Goal: Information Seeking & Learning: Learn about a topic

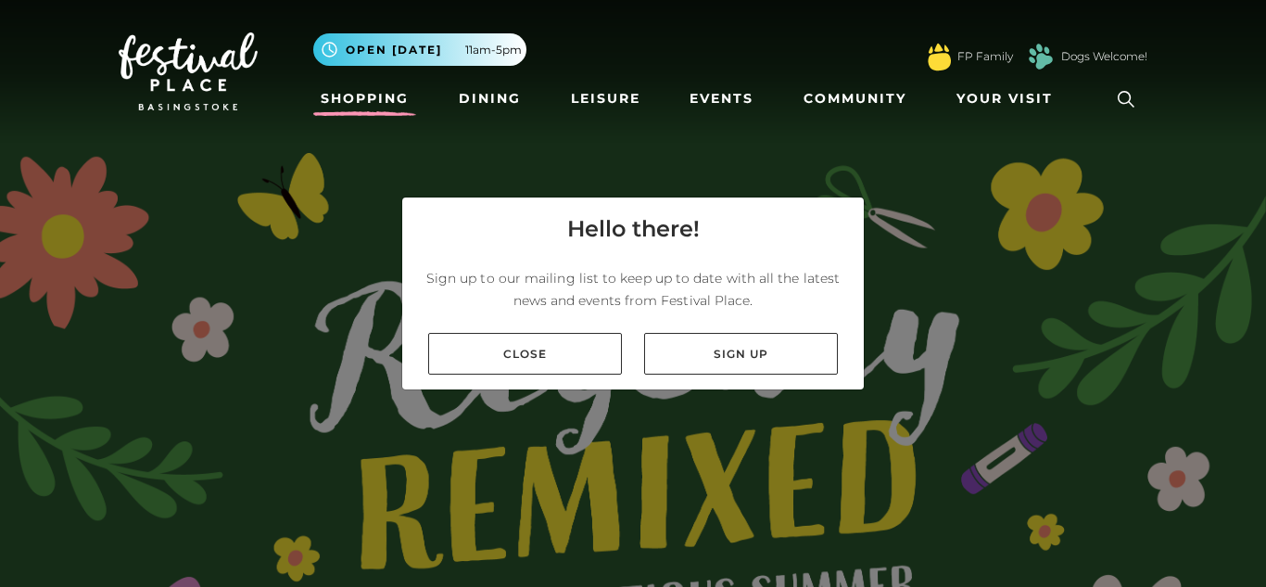
click at [372, 112] on link "Shopping" at bounding box center [364, 99] width 103 height 34
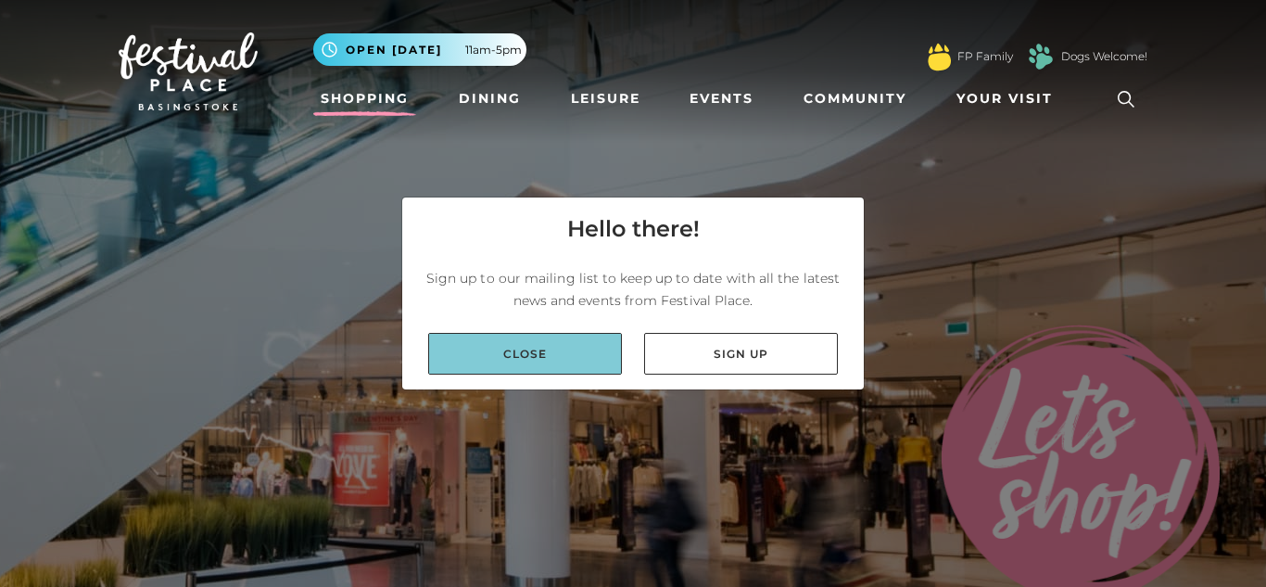
click at [500, 368] on link "Close" at bounding box center [525, 354] width 194 height 42
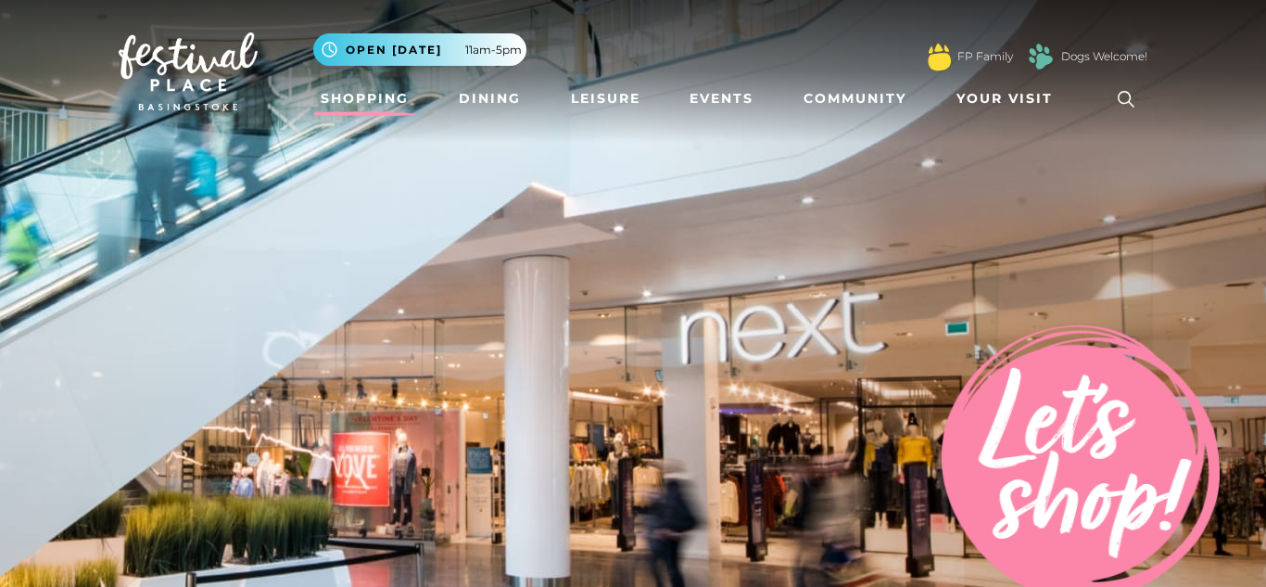
click at [1122, 98] on icon at bounding box center [1126, 99] width 28 height 28
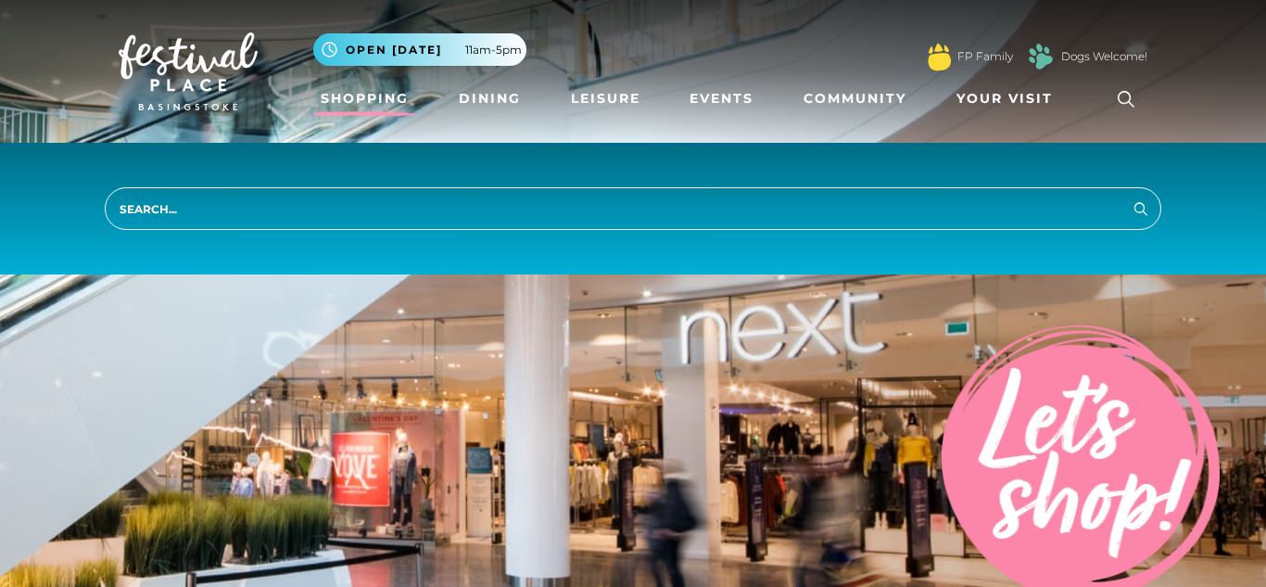
click at [462, 210] on input "search" at bounding box center [633, 208] width 1056 height 43
type input "jobs"
click at [1130, 196] on button "Search" at bounding box center [1141, 207] width 22 height 23
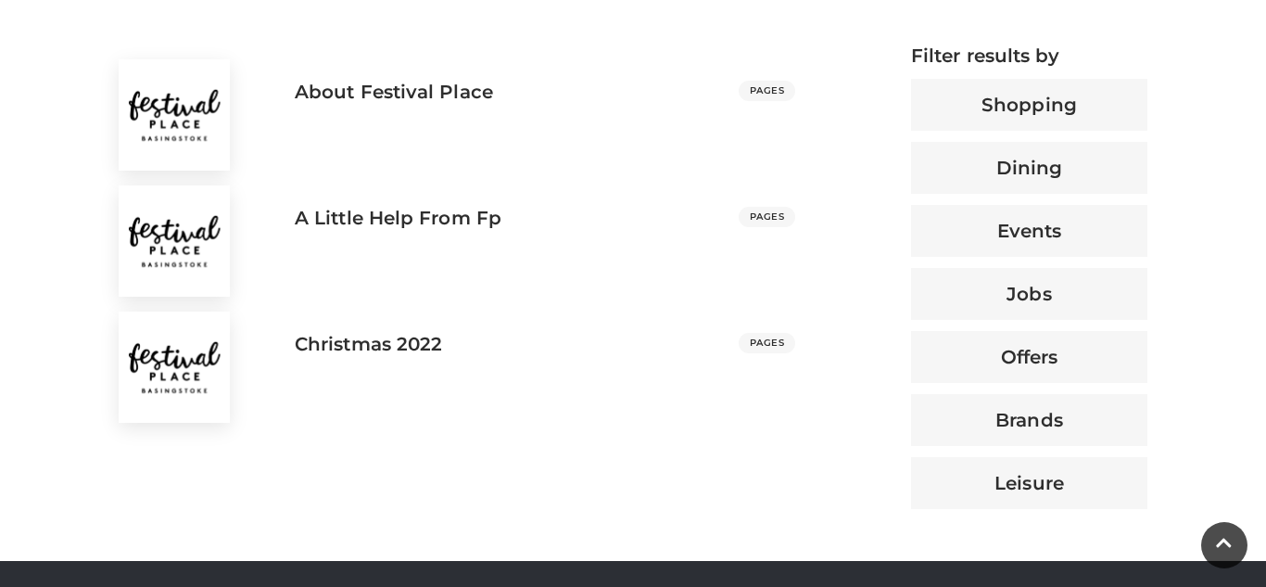
scroll to position [755, 0]
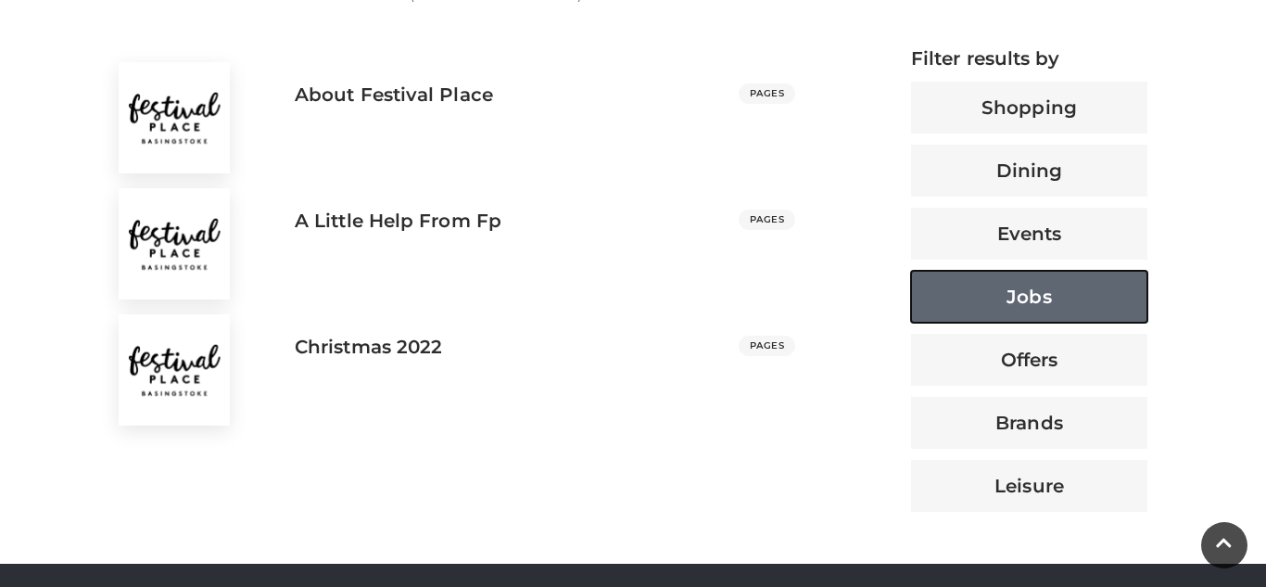
click at [984, 280] on button "Jobs" at bounding box center [1029, 297] width 236 height 52
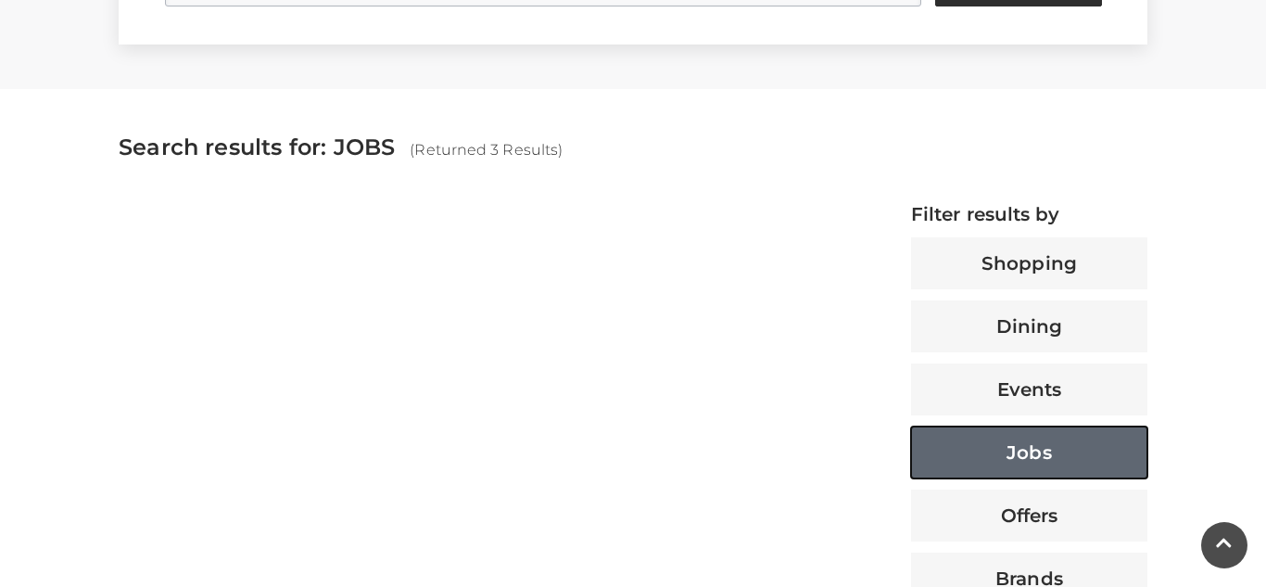
scroll to position [662, 0]
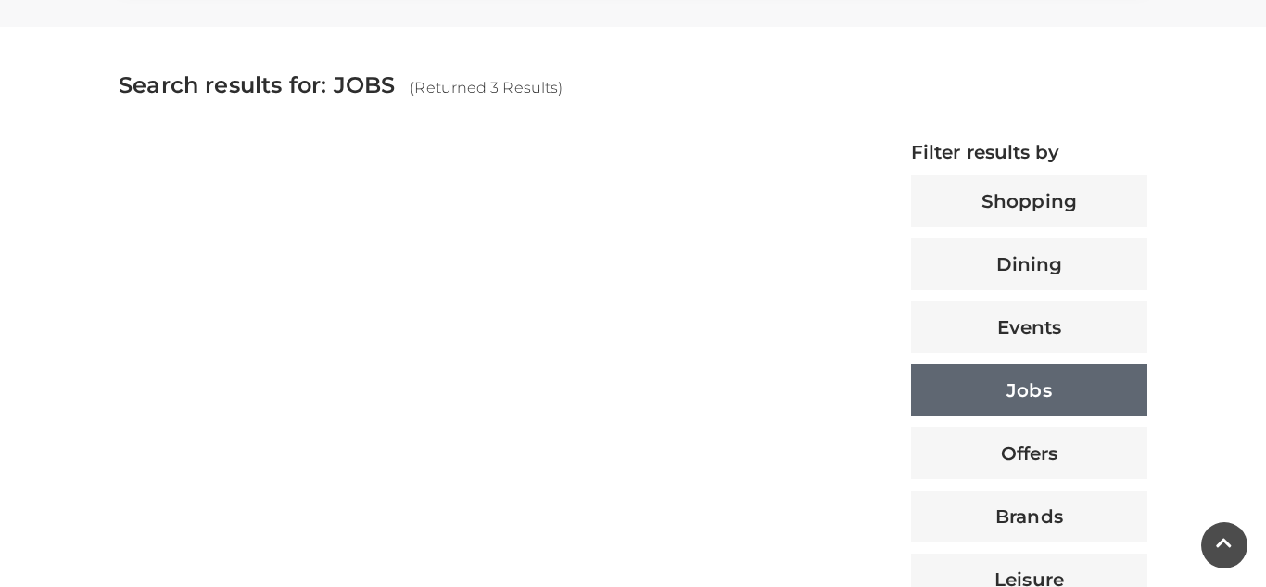
click at [497, 92] on span "(Returned 3 Results)" at bounding box center [486, 88] width 153 height 18
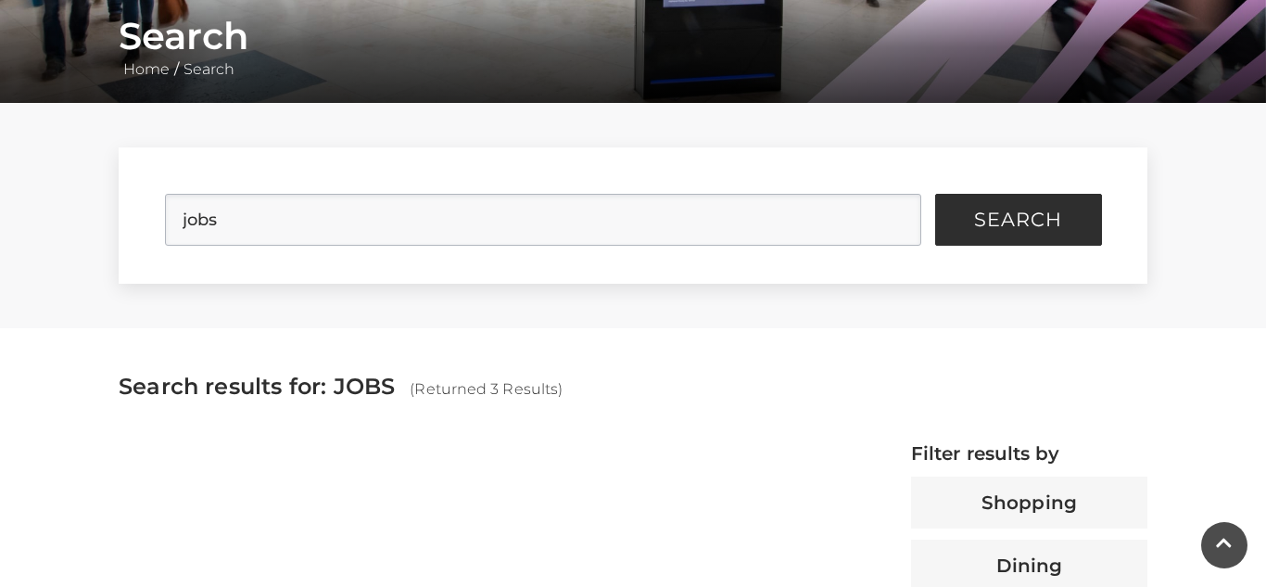
scroll to position [0, 0]
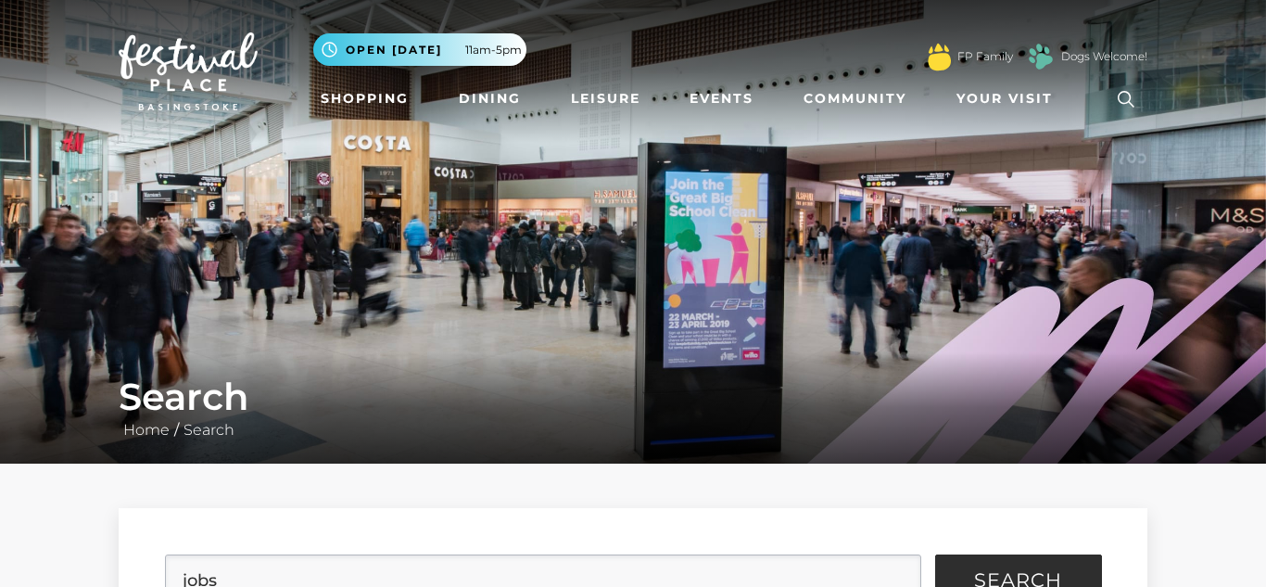
scroll to position [755, 0]
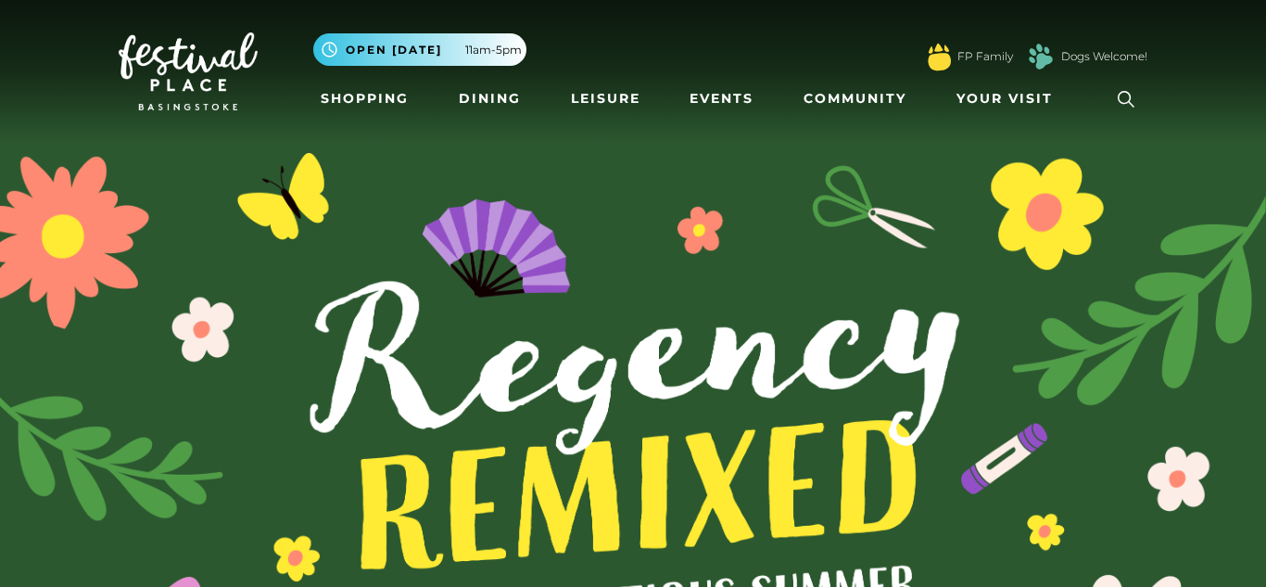
click at [1124, 102] on icon at bounding box center [1126, 99] width 28 height 28
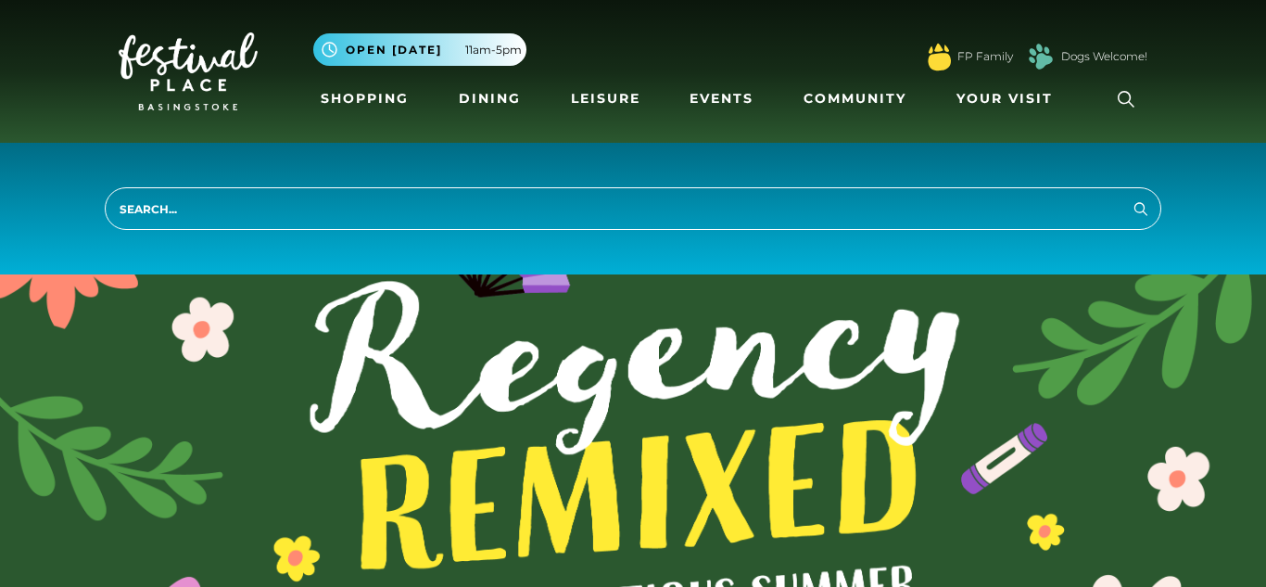
click at [1120, 95] on icon at bounding box center [1126, 99] width 28 height 28
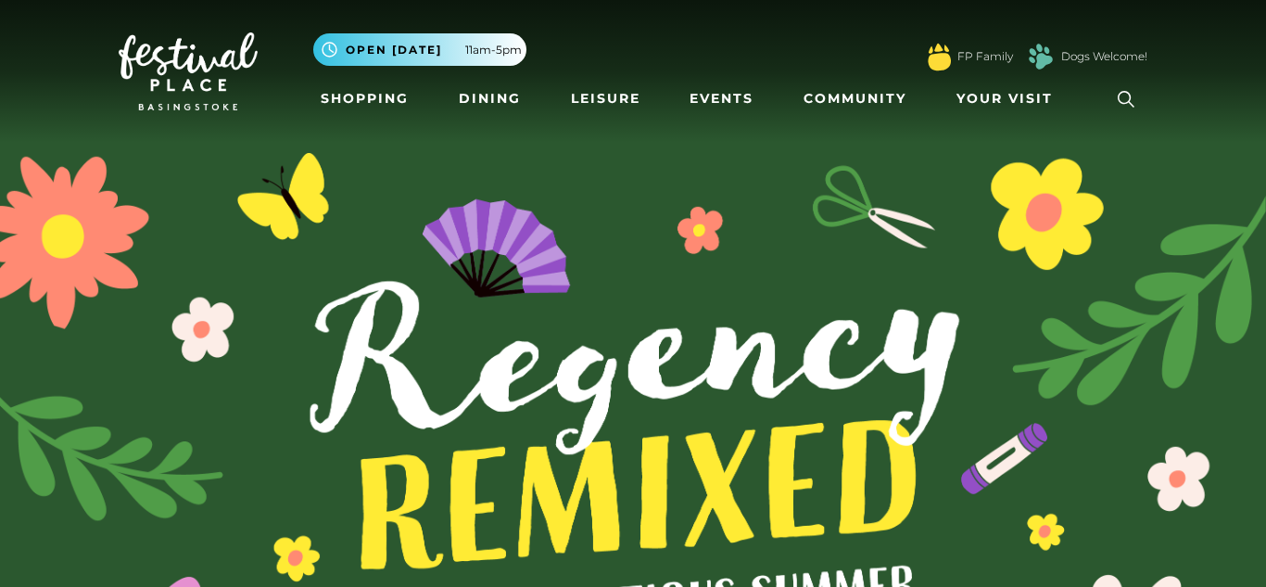
click at [1116, 114] on link at bounding box center [1126, 99] width 43 height 43
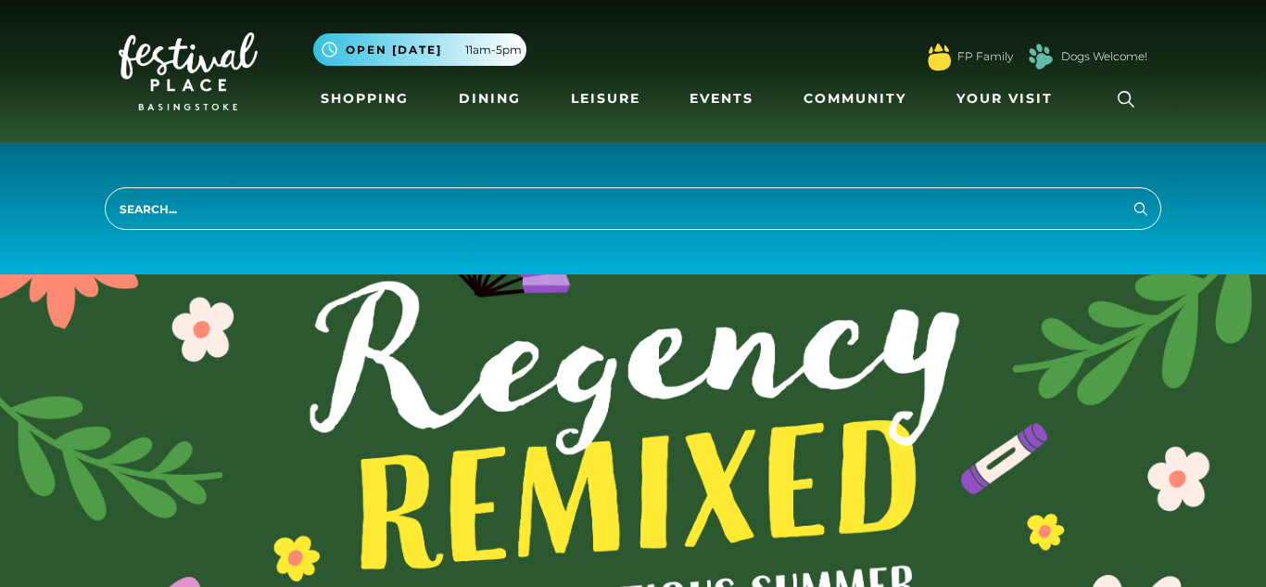
click at [465, 213] on input "search" at bounding box center [633, 208] width 1056 height 43
type input "jobs"
click at [1130, 196] on button "Search" at bounding box center [1141, 207] width 22 height 23
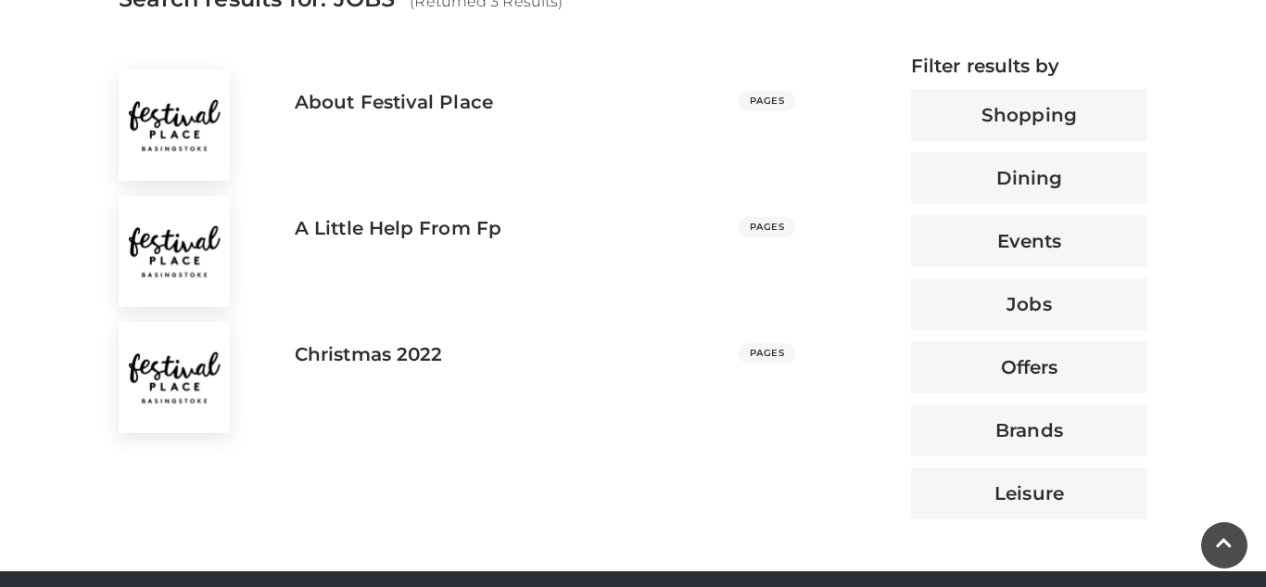
scroll to position [754, 0]
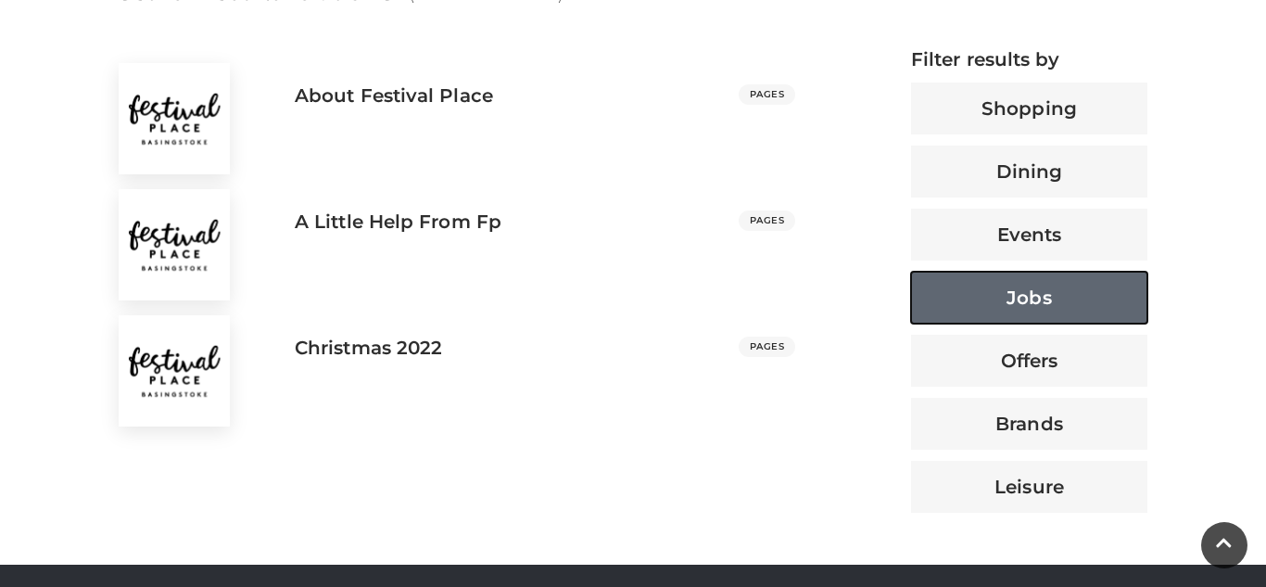
click at [1033, 293] on button "Jobs" at bounding box center [1029, 298] width 236 height 52
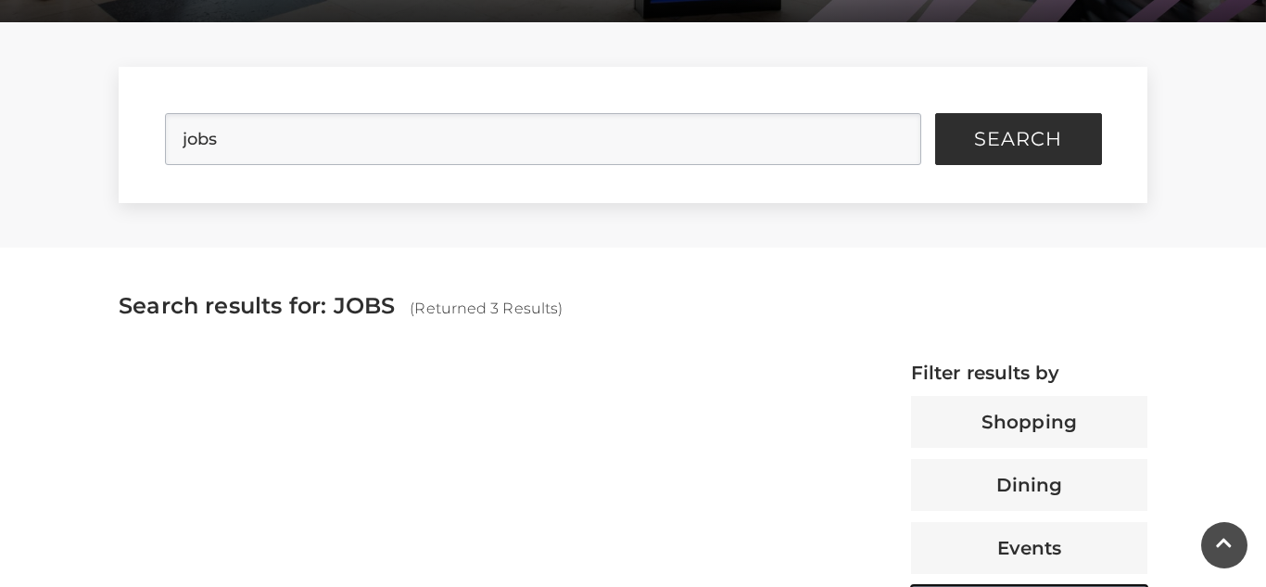
scroll to position [443, 0]
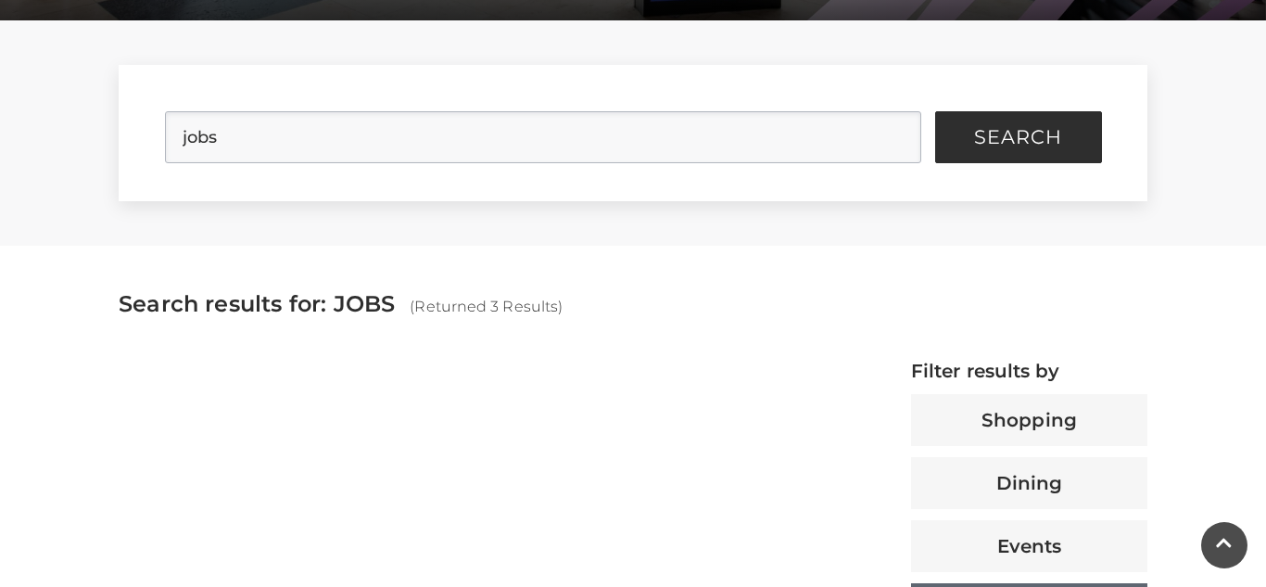
click at [465, 301] on span "(Returned 3 Results)" at bounding box center [486, 306] width 153 height 18
click at [651, 369] on div at bounding box center [457, 367] width 704 height 15
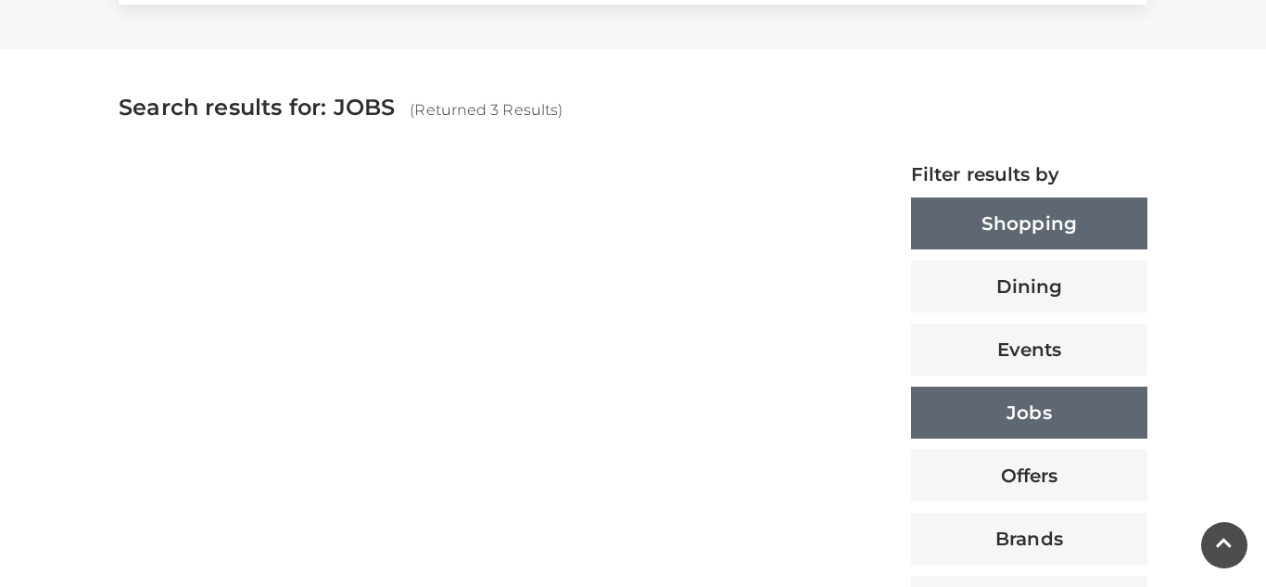
scroll to position [639, 0]
click at [1034, 220] on button "Shopping" at bounding box center [1029, 224] width 236 height 52
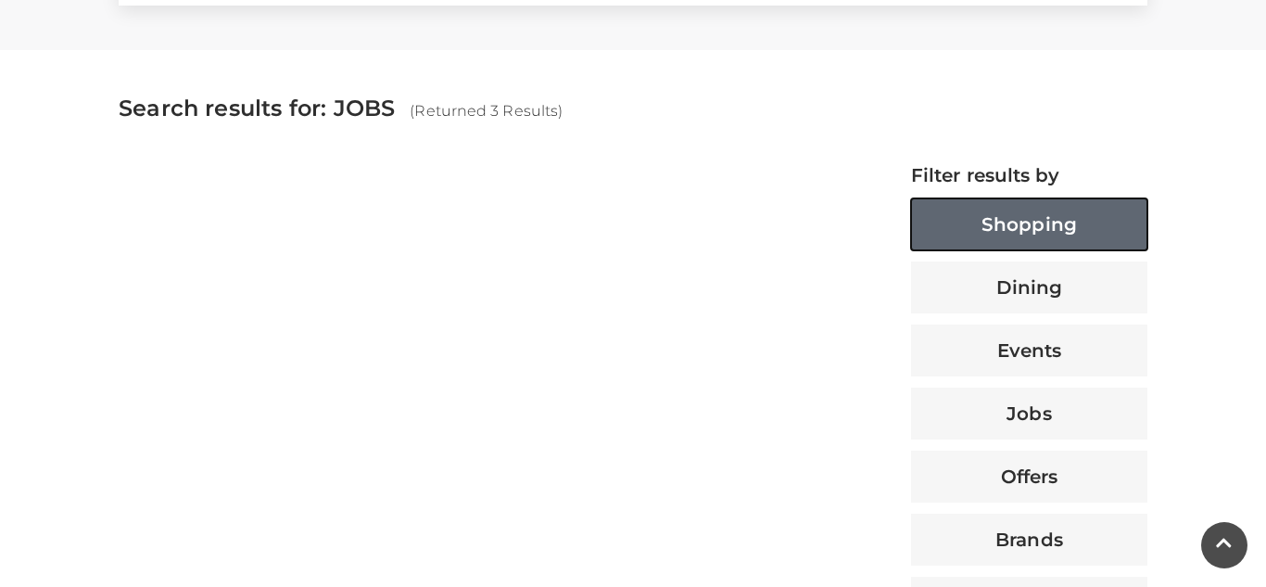
click at [1034, 220] on button "Shopping" at bounding box center [1029, 224] width 236 height 52
click at [1050, 234] on button "Shopping" at bounding box center [1029, 224] width 236 height 52
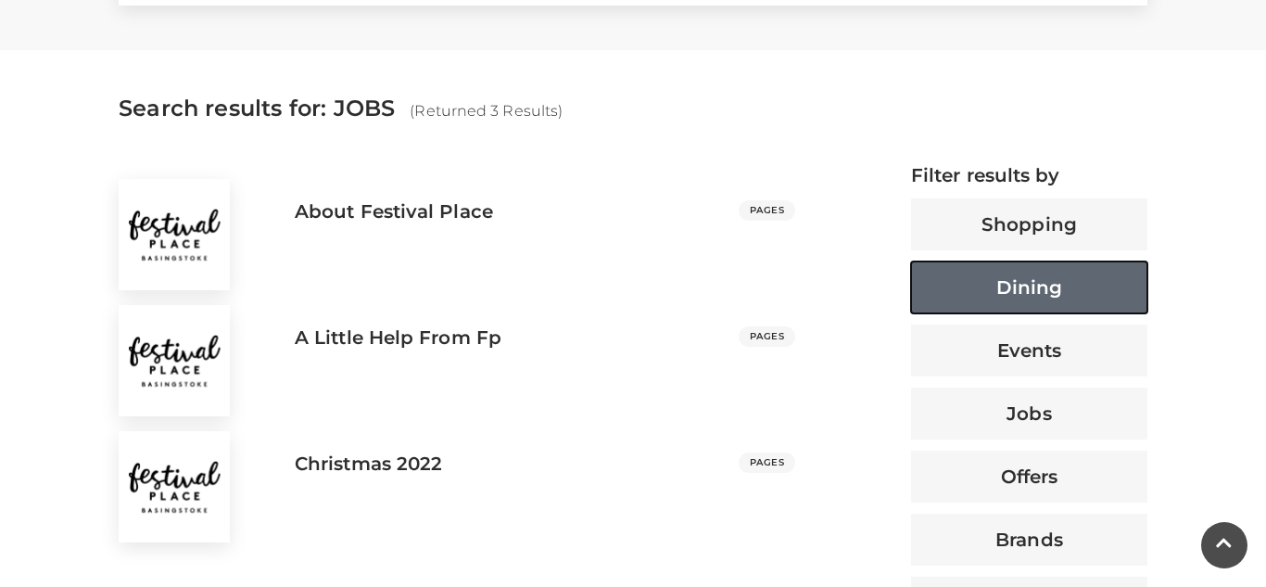
click at [1010, 310] on button "Dining" at bounding box center [1029, 287] width 236 height 52
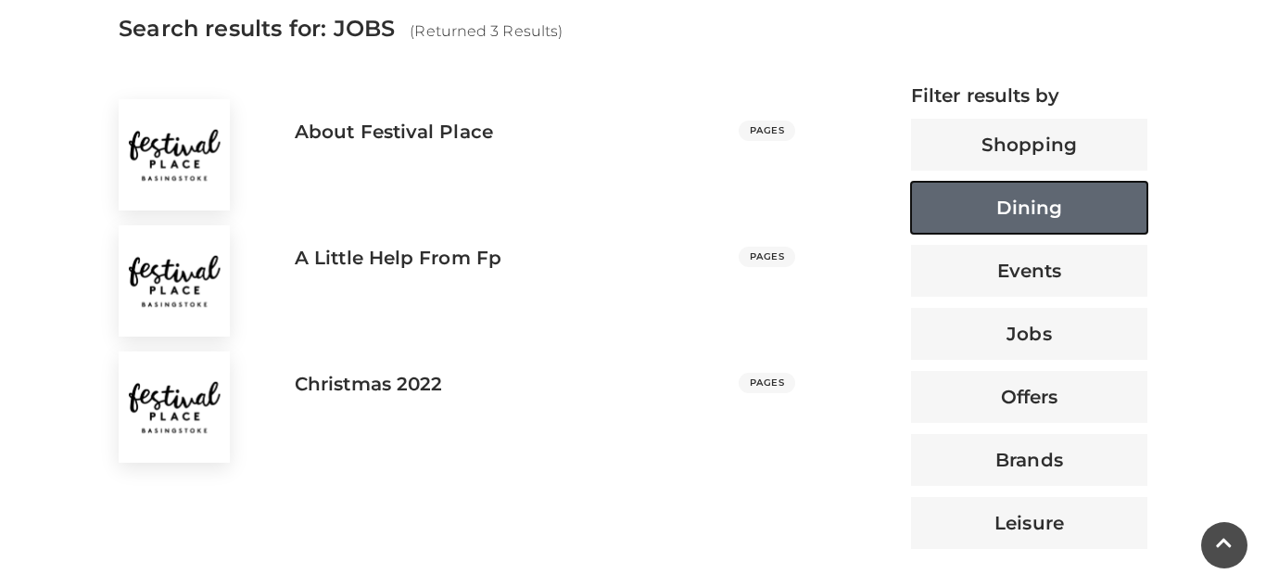
scroll to position [724, 0]
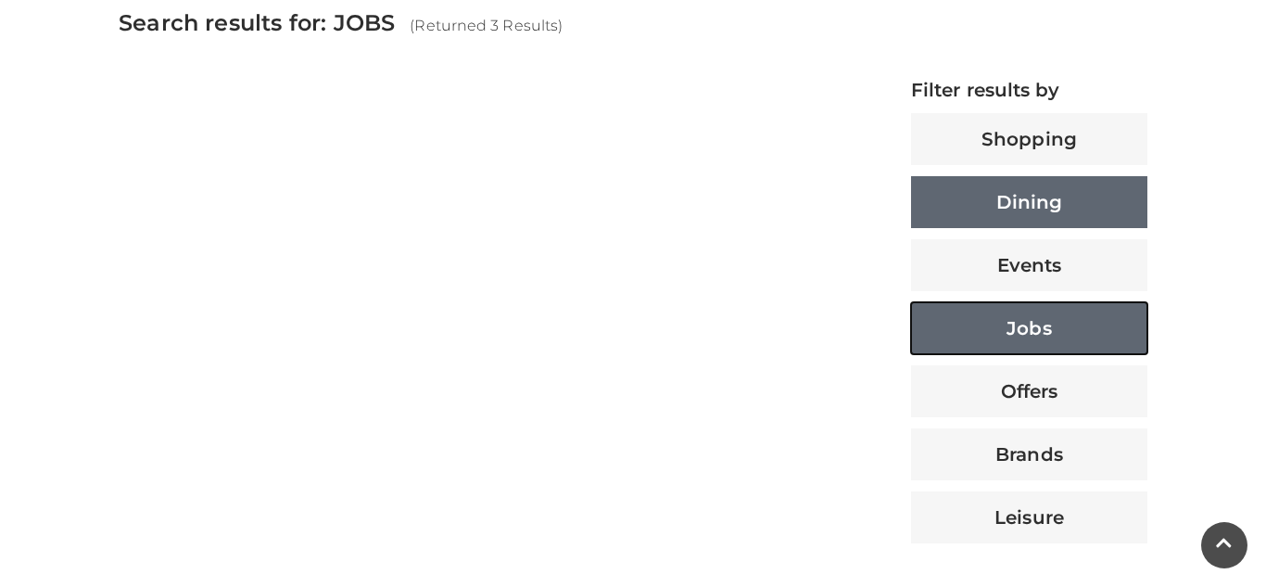
click at [1064, 325] on button "Jobs" at bounding box center [1029, 328] width 236 height 52
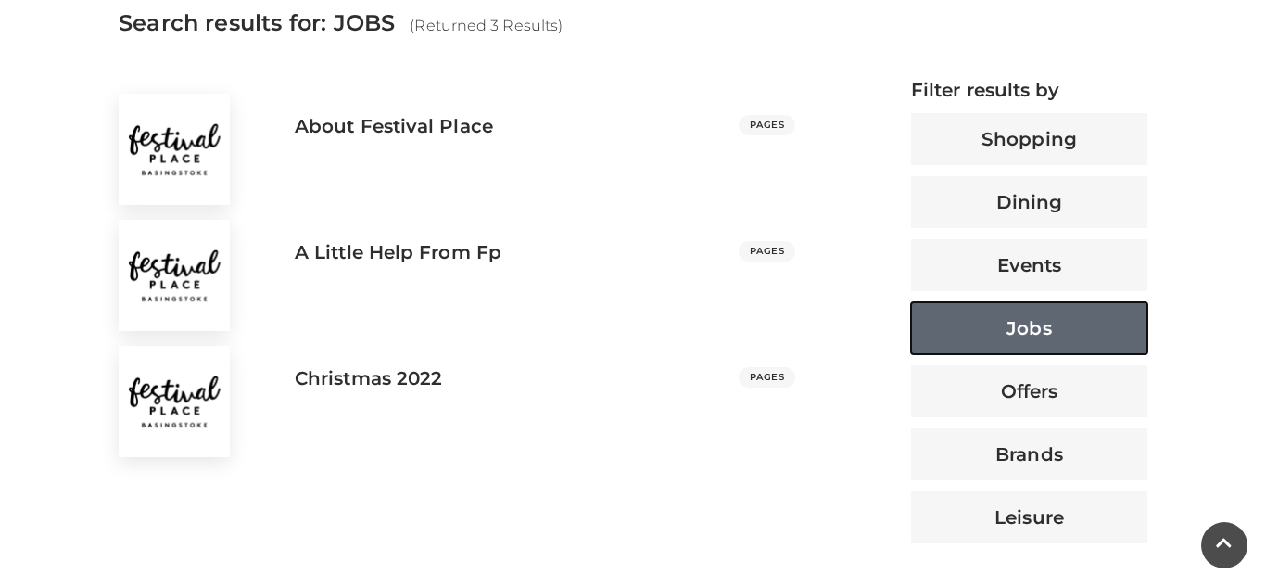
click at [1029, 342] on button "Jobs" at bounding box center [1029, 328] width 236 height 52
click at [1051, 312] on button "Jobs" at bounding box center [1029, 328] width 236 height 52
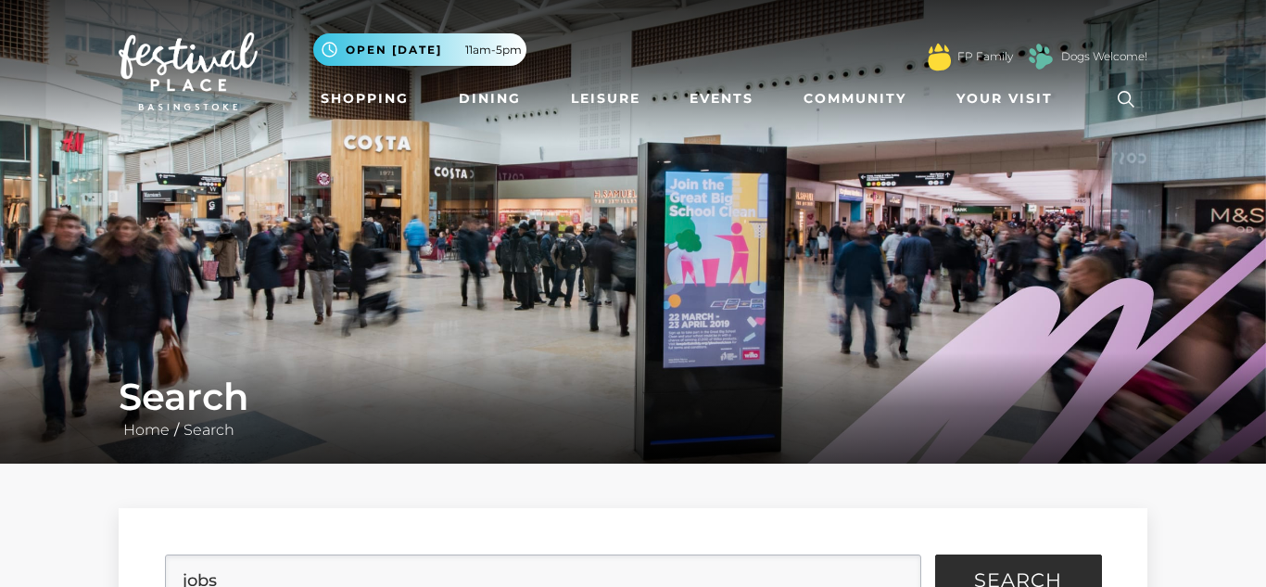
click at [1129, 101] on icon at bounding box center [1126, 99] width 17 height 17
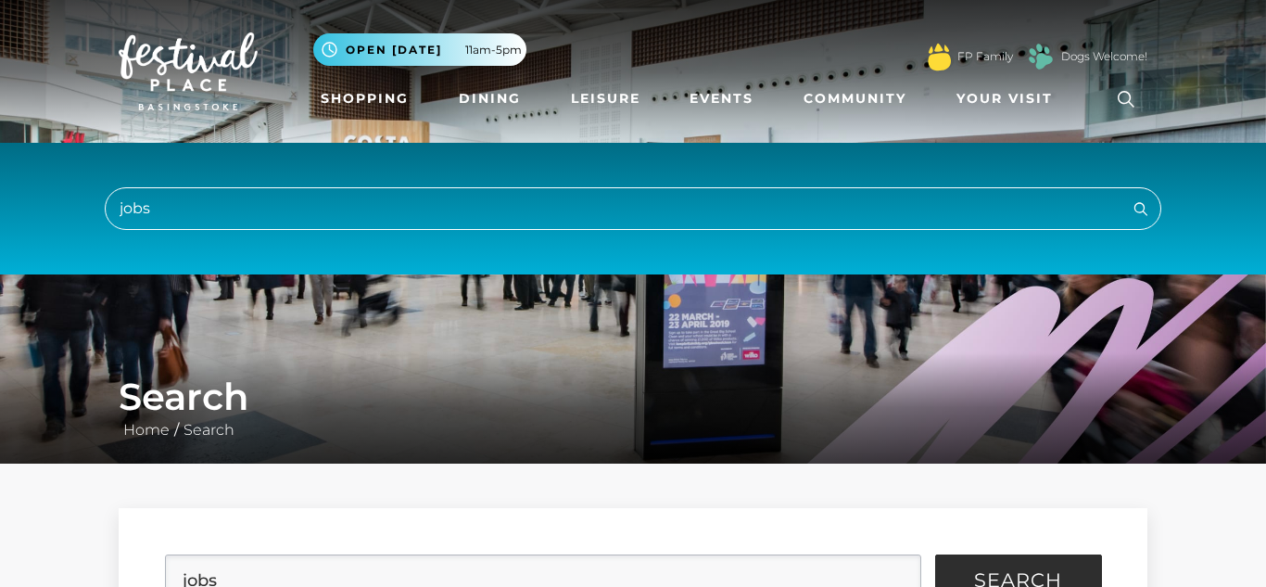
click at [587, 214] on input "jobs" at bounding box center [633, 208] width 1056 height 43
type input "j"
type input "login"
click at [1130, 196] on button "Search" at bounding box center [1141, 207] width 22 height 23
click at [1138, 209] on icon "submit" at bounding box center [1141, 208] width 22 height 22
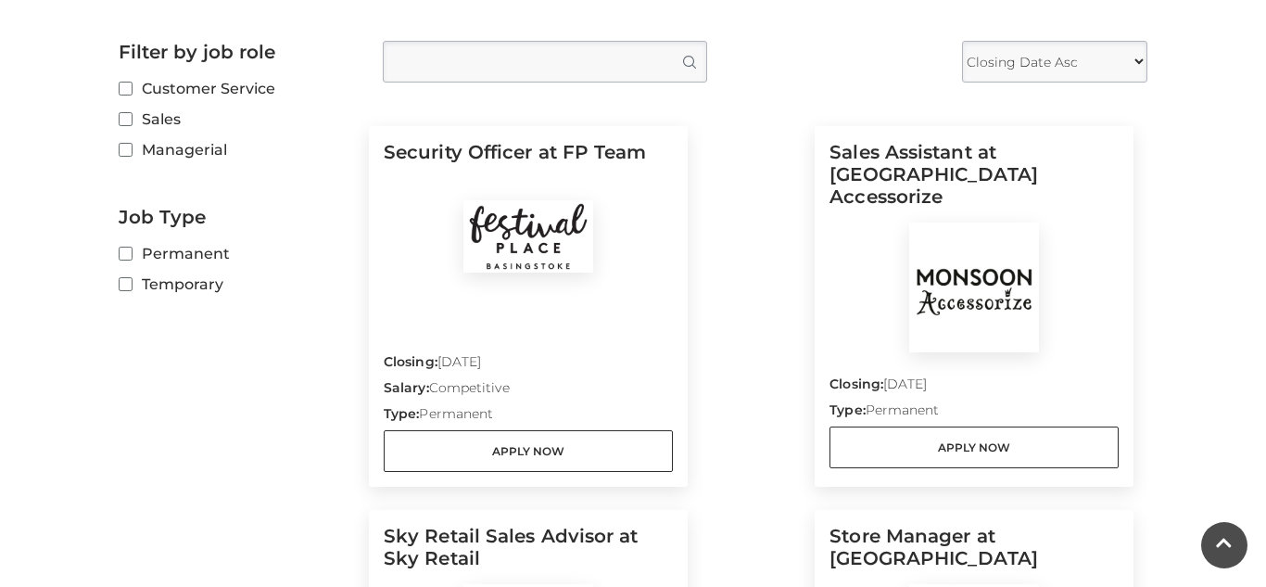
scroll to position [494, 0]
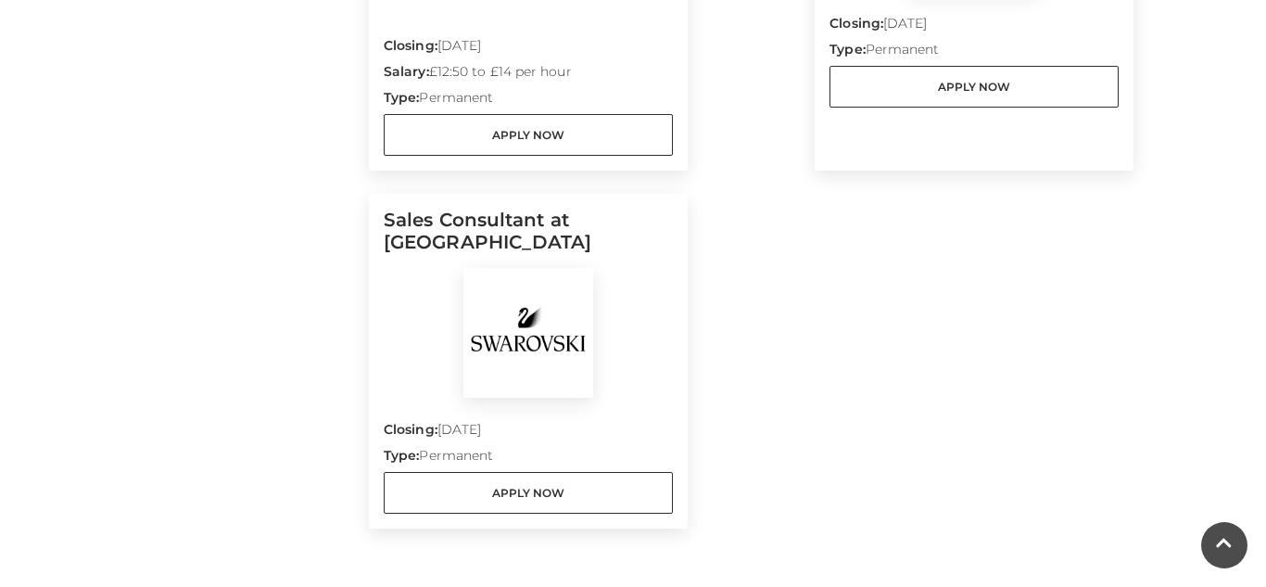
click at [484, 220] on h5 "Sales Consultant at [GEOGRAPHIC_DATA]" at bounding box center [528, 238] width 289 height 59
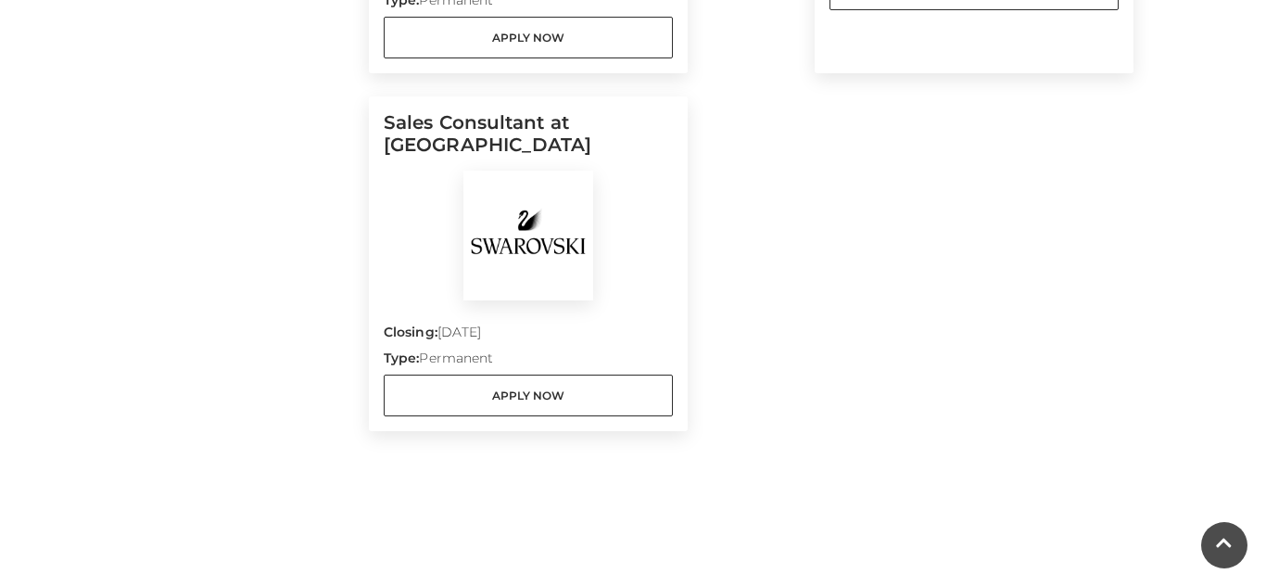
scroll to position [1717, 0]
click at [484, 220] on img at bounding box center [528, 236] width 130 height 130
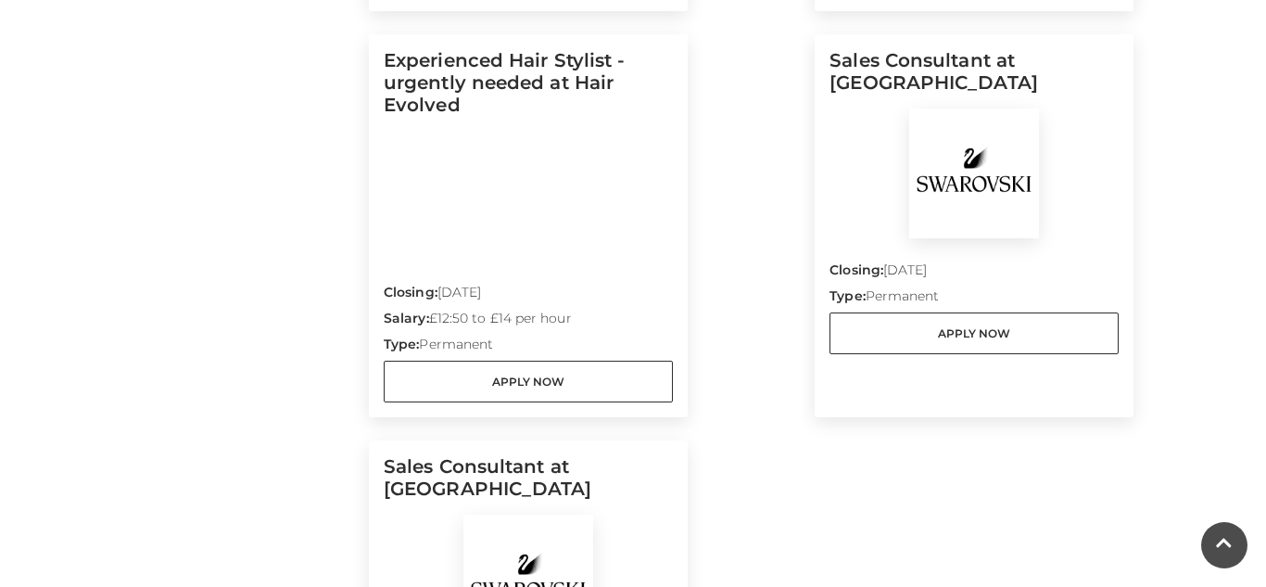
scroll to position [1378, 0]
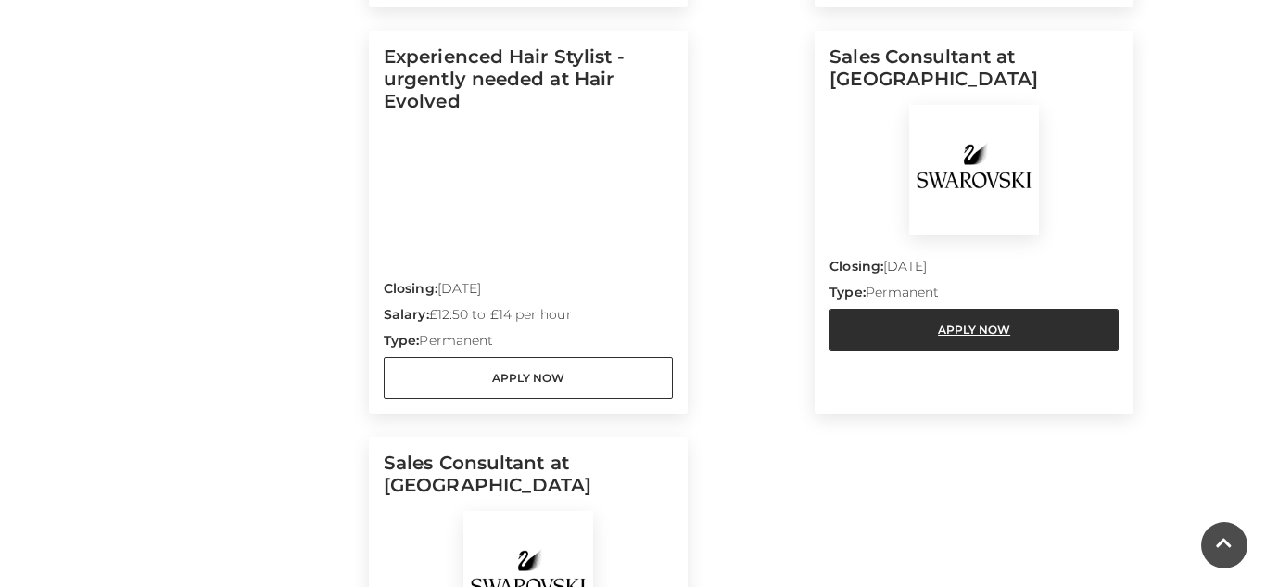
click at [945, 324] on link "Apply Now" at bounding box center [973, 330] width 289 height 42
